Goal: Navigation & Orientation: Find specific page/section

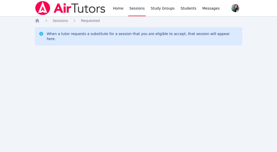
click at [148, 87] on div "Home Sessions Study Groups Students Messages Open user menu Sokha Lee Open main…" at bounding box center [138, 76] width 277 height 152
